Goal: Transaction & Acquisition: Purchase product/service

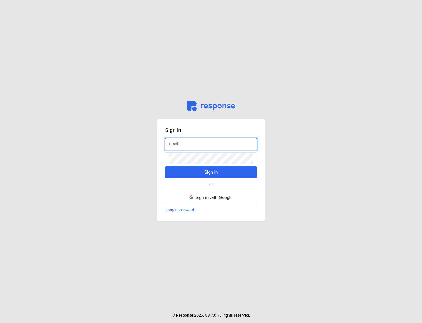
click at [191, 148] on input "text" at bounding box center [211, 144] width 84 height 12
type input "[EMAIL_ADDRESS][DOMAIN_NAME]"
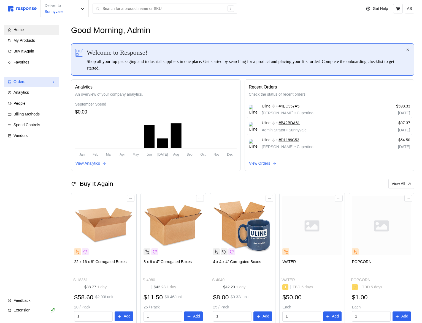
click at [33, 82] on div "Orders" at bounding box center [31, 82] width 36 height 6
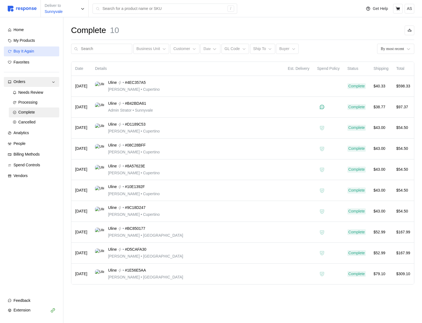
click at [33, 51] on span "Buy It Again" at bounding box center [23, 51] width 21 height 4
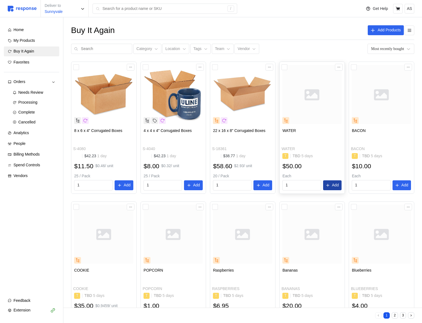
click at [329, 183] on button "Add" at bounding box center [332, 185] width 19 height 10
click at [408, 13] on button "button" at bounding box center [410, 11] width 7 height 7
click at [394, 8] on button at bounding box center [398, 9] width 10 height 10
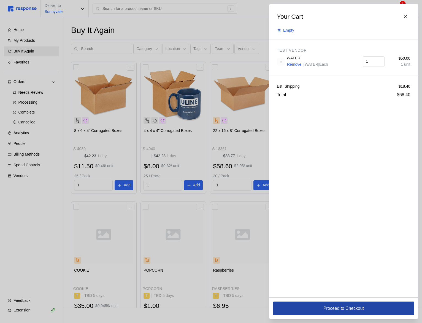
click at [311, 312] on button "Proceed to Checkout" at bounding box center [343, 308] width 141 height 13
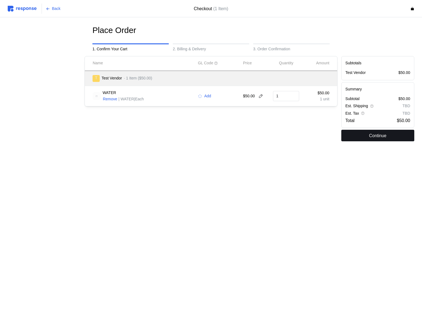
click at [357, 140] on button "Continue" at bounding box center [377, 136] width 73 height 12
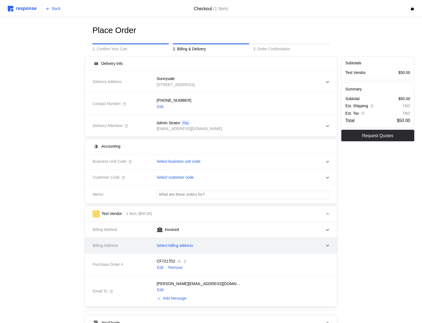
click at [225, 244] on div "Select billing address" at bounding box center [241, 246] width 176 height 14
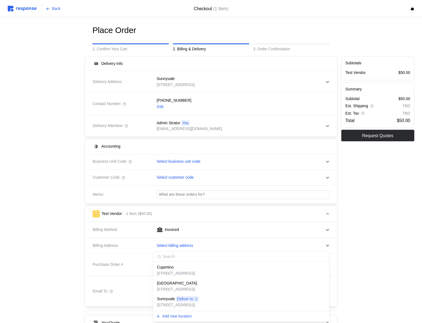
click at [165, 272] on p "[STREET_ADDRESS]" at bounding box center [176, 274] width 38 height 6
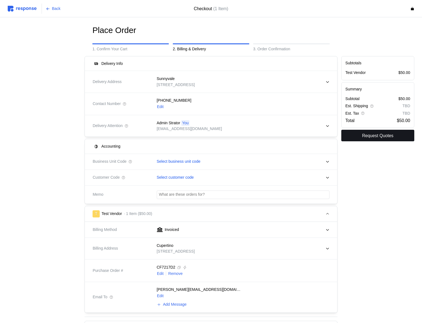
click at [374, 138] on p "Request Quotes" at bounding box center [377, 135] width 31 height 7
